Goal: Transaction & Acquisition: Purchase product/service

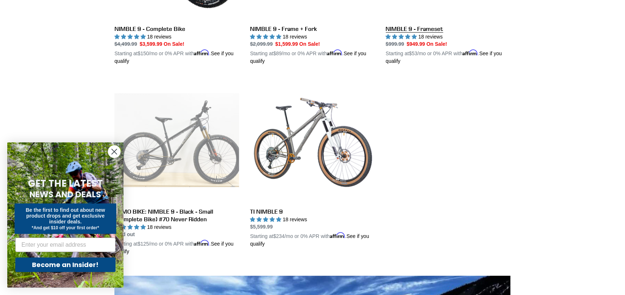
scroll to position [321, 0]
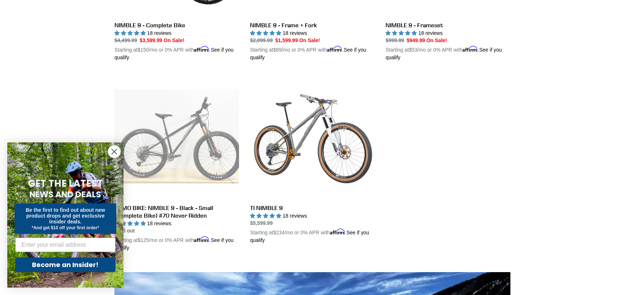
click at [116, 153] on circle "Close dialog" at bounding box center [114, 152] width 12 height 12
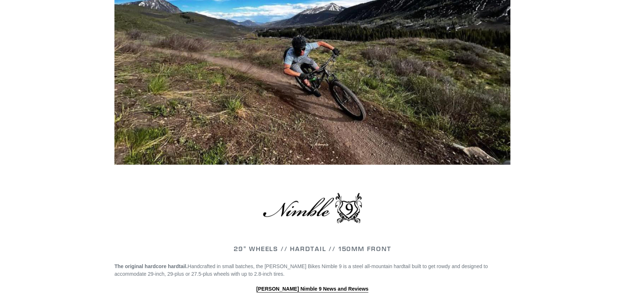
scroll to position [0, 0]
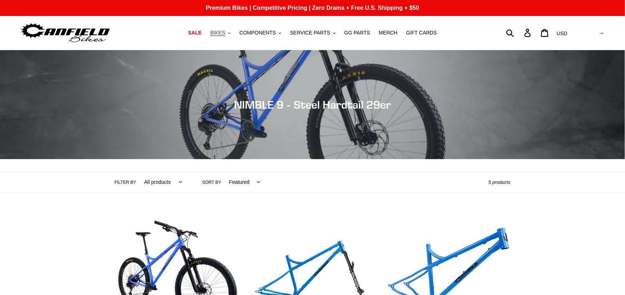
click at [234, 35] on button "BIKES .cls-1{fill:#231f20}" at bounding box center [221, 33] width 28 height 10
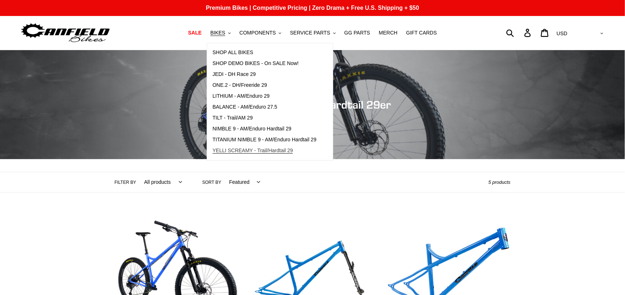
click at [240, 150] on span "YELLI SCREAMY - Trail/Hardtail 29" at bounding box center [252, 150] width 81 height 6
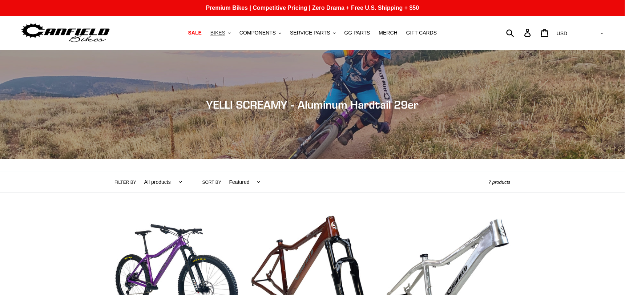
click at [225, 35] on span "BIKES" at bounding box center [217, 33] width 15 height 6
